Goal: Navigation & Orientation: Find specific page/section

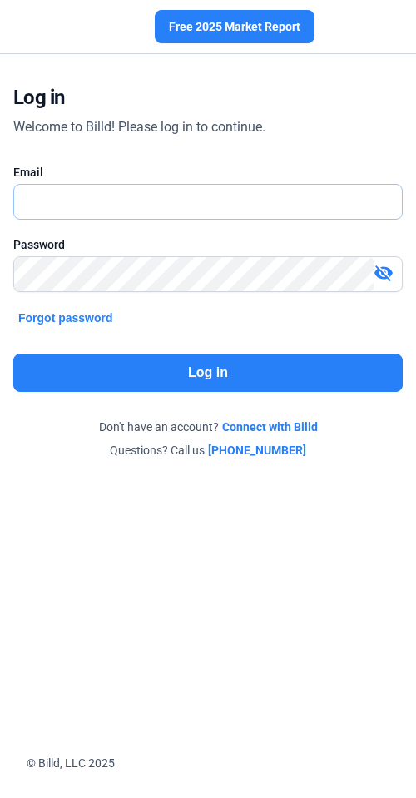
type input "[PERSON_NAME][EMAIL_ADDRESS][DOMAIN_NAME]"
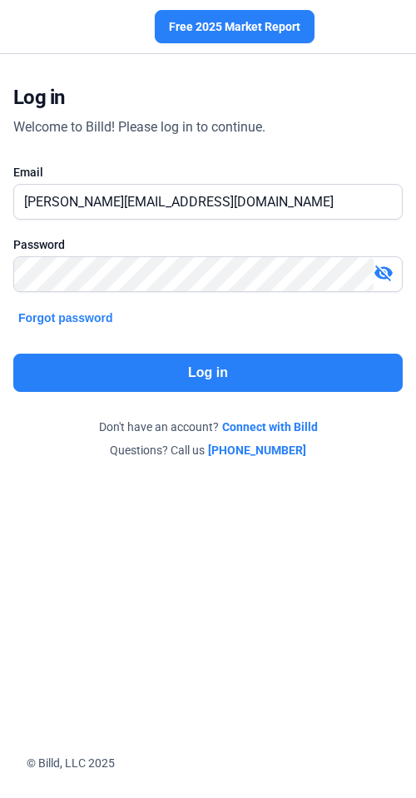
click at [231, 372] on button "Log in" at bounding box center [208, 373] width 390 height 38
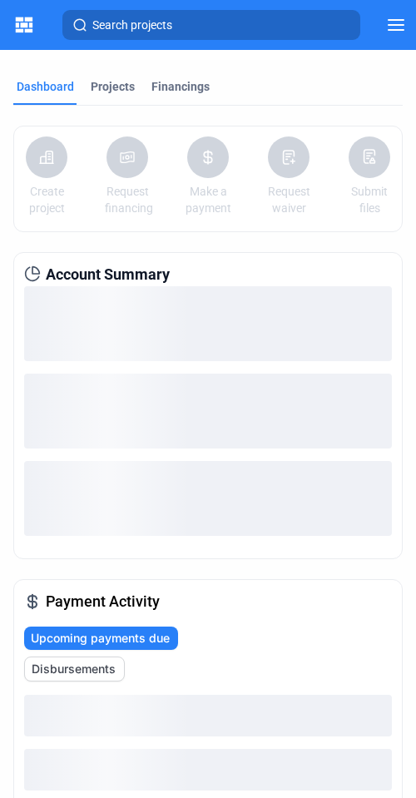
click at [391, 24] on icon at bounding box center [396, 25] width 15 height 10
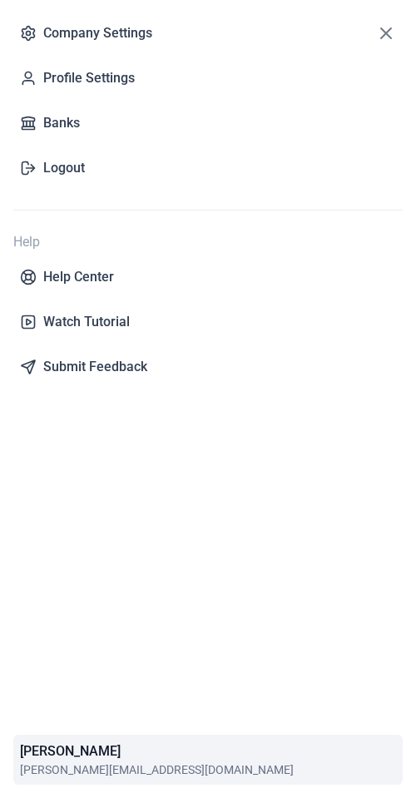
click at [384, 33] on icon at bounding box center [386, 33] width 20 height 20
